Goal: Find specific page/section

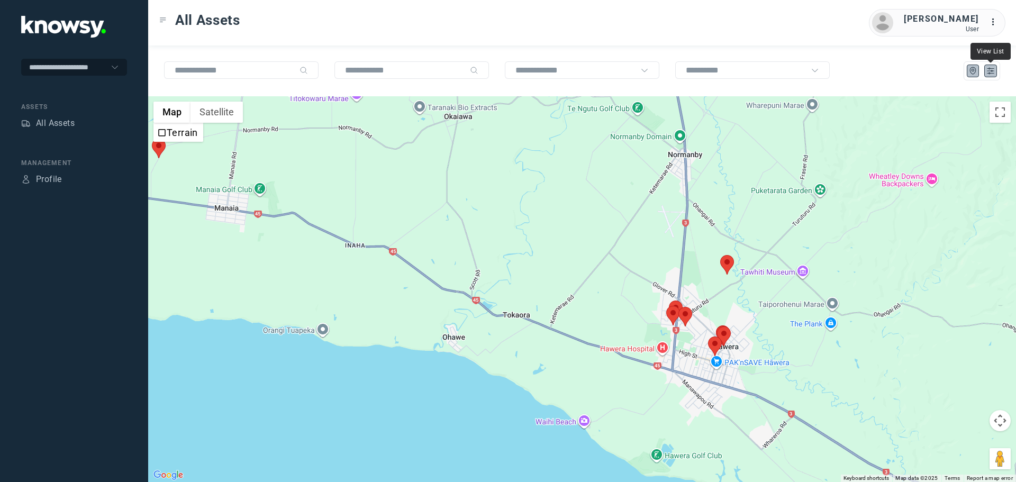
click at [988, 72] on icon "List" at bounding box center [990, 71] width 6 height 6
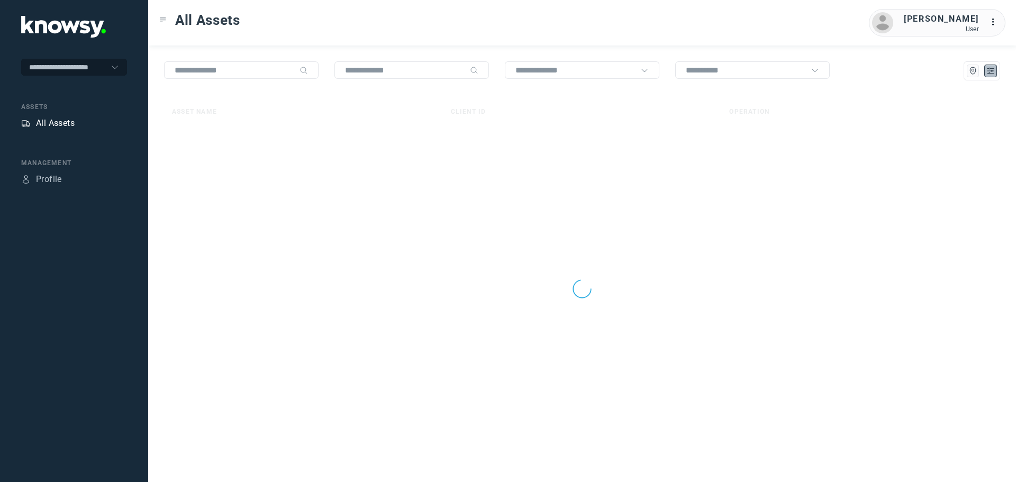
click at [62, 124] on div "All Assets" at bounding box center [55, 123] width 39 height 13
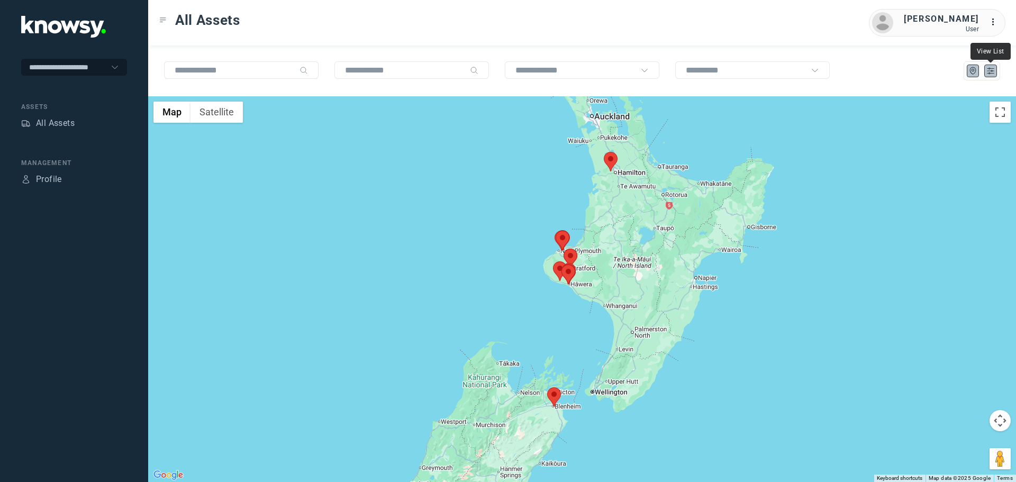
click at [991, 74] on icon "List" at bounding box center [990, 71] width 10 height 10
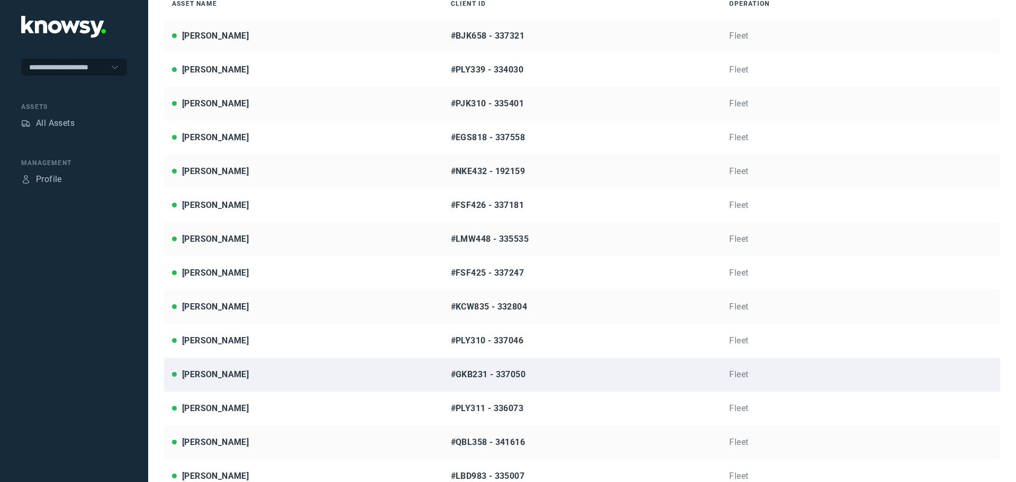
scroll to position [149, 0]
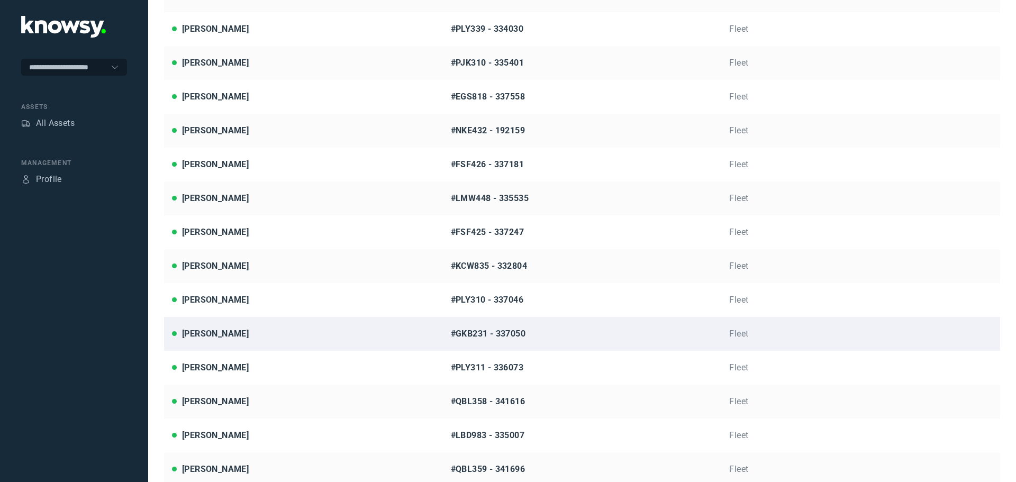
click at [263, 335] on div "[PERSON_NAME]" at bounding box center [303, 333] width 263 height 13
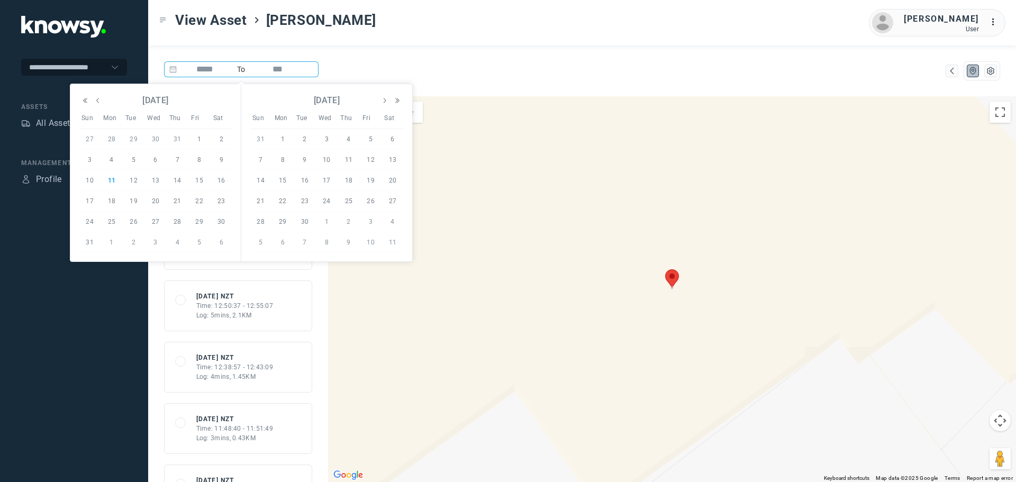
click at [211, 68] on input at bounding box center [205, 69] width 56 height 16
click at [155, 164] on span "6" at bounding box center [155, 159] width 13 height 13
click at [180, 157] on span "7" at bounding box center [177, 159] width 13 height 13
type input "********"
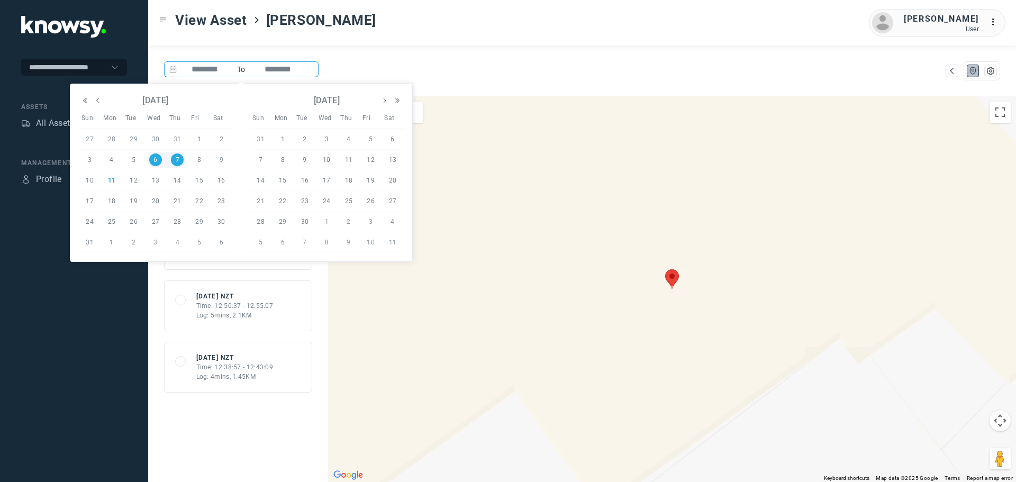
click at [468, 57] on div "******** To ********" at bounding box center [582, 70] width 868 height 51
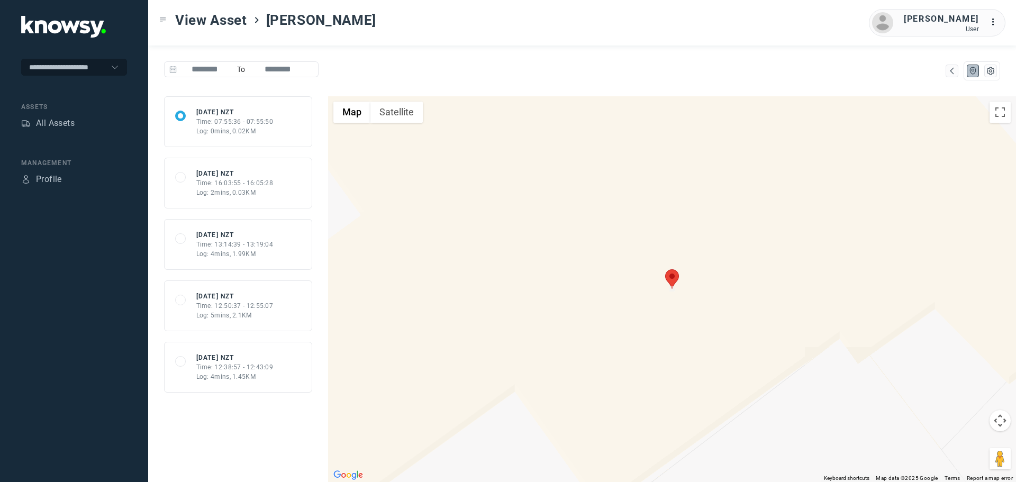
click at [257, 312] on div "Log: 5mins, 2.1KM" at bounding box center [234, 316] width 77 height 10
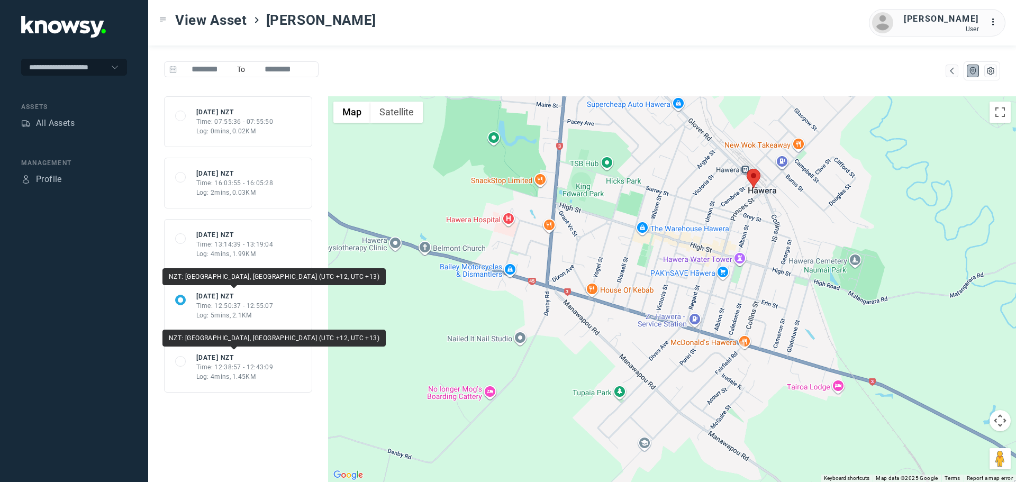
click at [257, 258] on div "Log: 4mins, 1.99KM" at bounding box center [234, 254] width 77 height 10
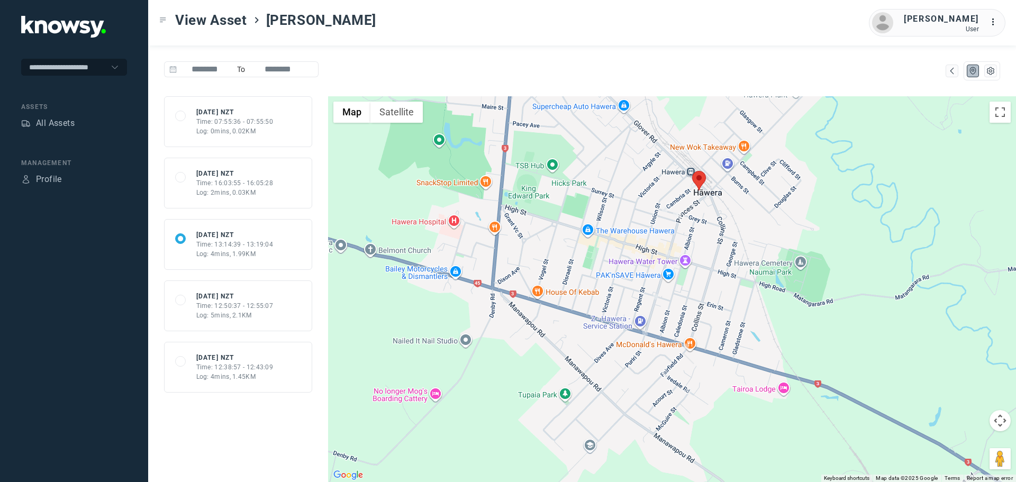
click at [262, 377] on div "Log: 4mins, 1.45KM" at bounding box center [234, 377] width 77 height 10
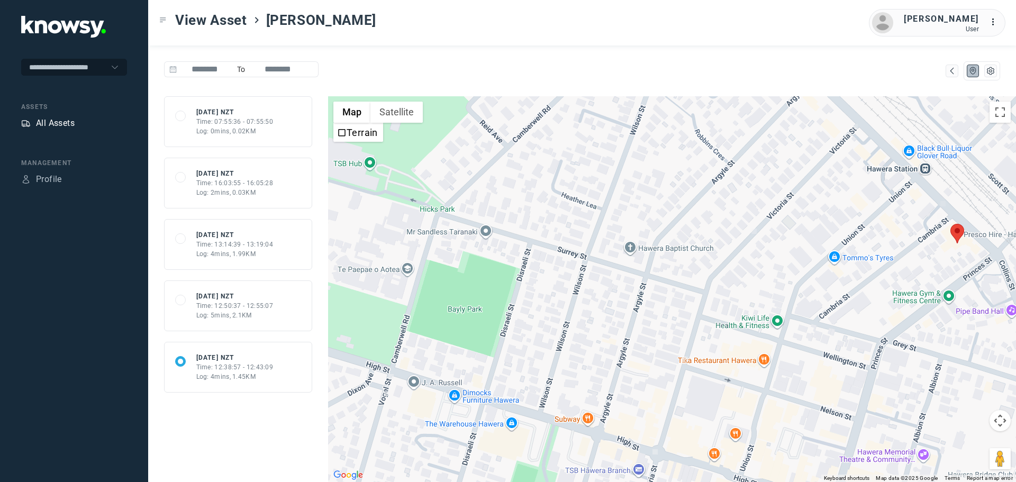
click at [50, 126] on div "All Assets" at bounding box center [55, 123] width 39 height 13
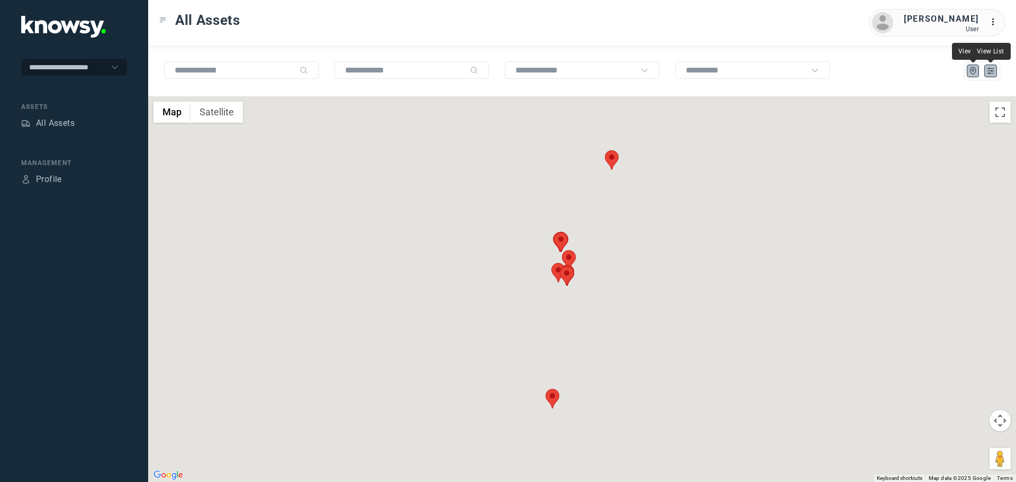
click at [987, 70] on icon "List" at bounding box center [990, 71] width 10 height 10
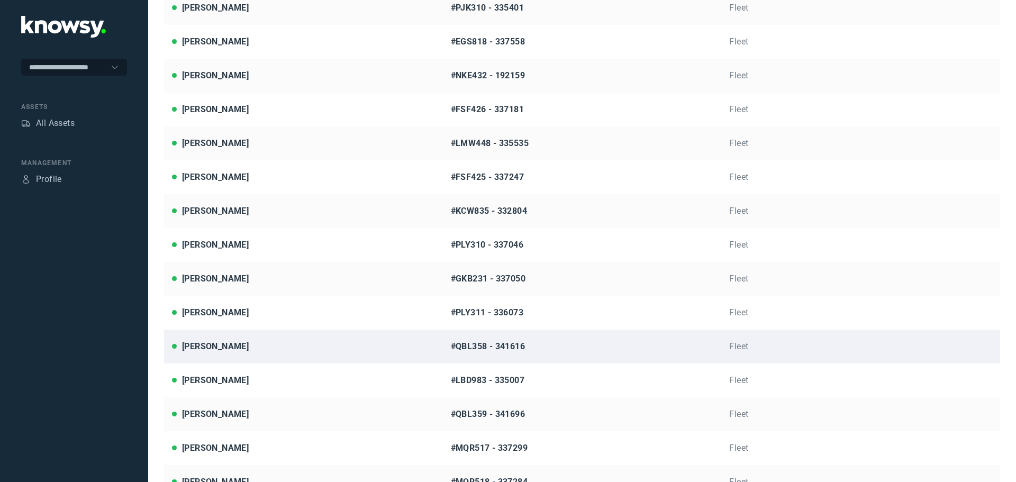
scroll to position [217, 0]
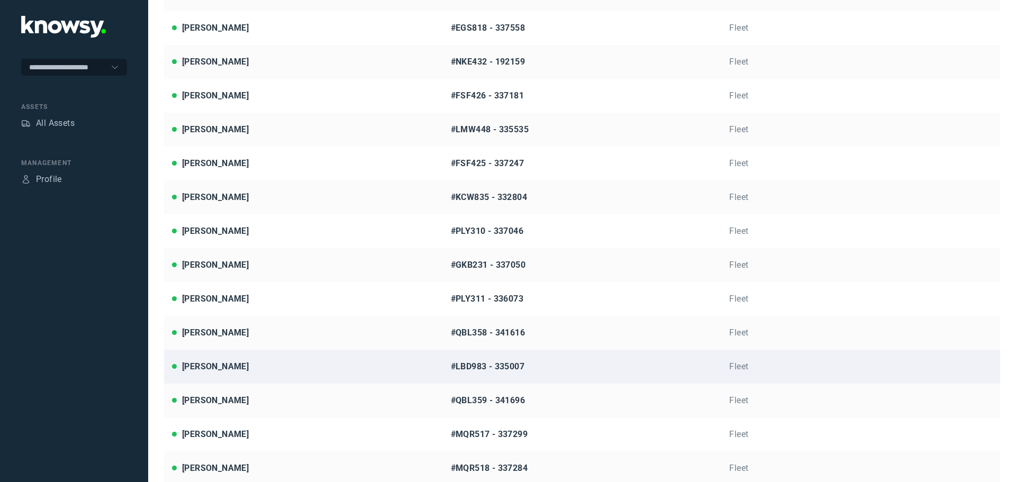
click at [264, 367] on div "[PERSON_NAME]" at bounding box center [303, 366] width 263 height 13
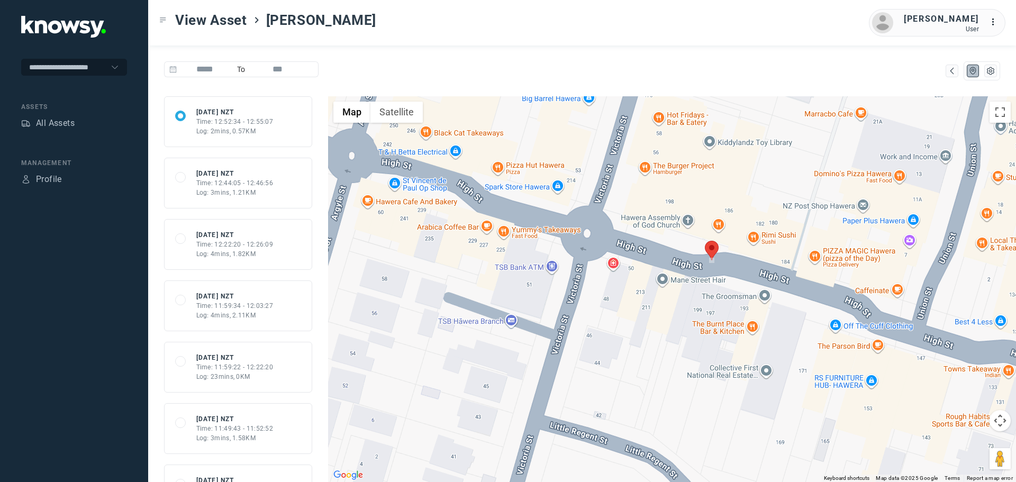
drag, startPoint x: 740, startPoint y: 350, endPoint x: 463, endPoint y: 223, distance: 304.6
click at [463, 223] on div at bounding box center [672, 289] width 688 height 386
click at [70, 123] on div "All Assets" at bounding box center [55, 123] width 39 height 13
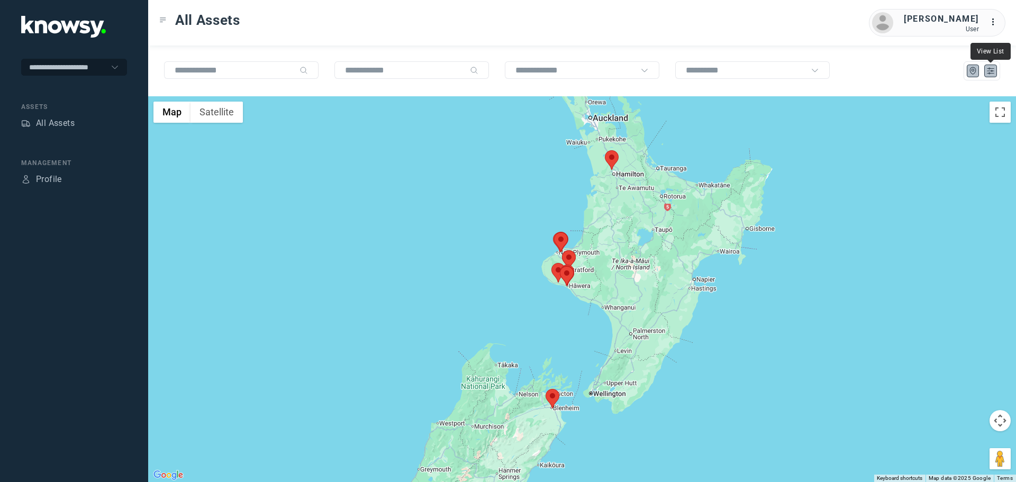
click at [988, 72] on icon "List" at bounding box center [990, 71] width 10 height 10
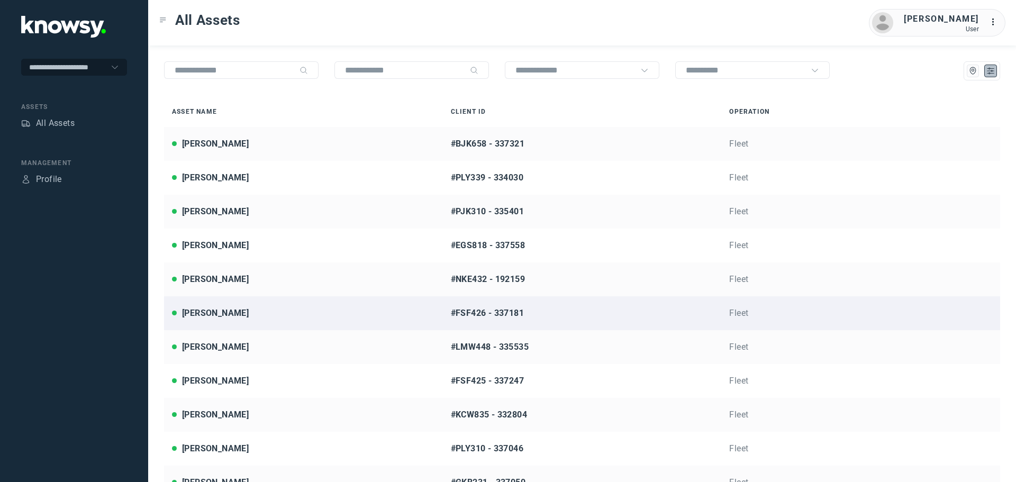
click at [250, 311] on div "[PERSON_NAME]" at bounding box center [303, 313] width 263 height 13
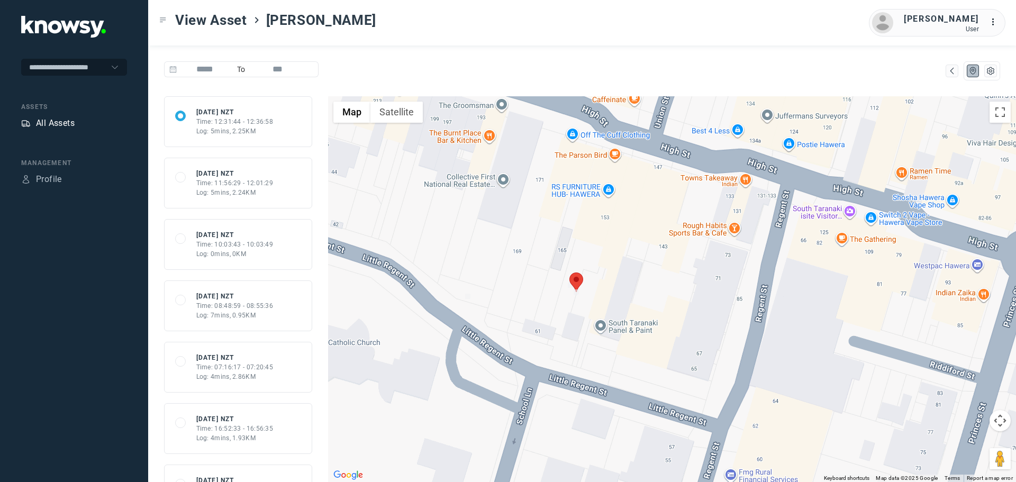
click at [51, 126] on div "All Assets" at bounding box center [55, 123] width 39 height 13
